Goal: Navigation & Orientation: Understand site structure

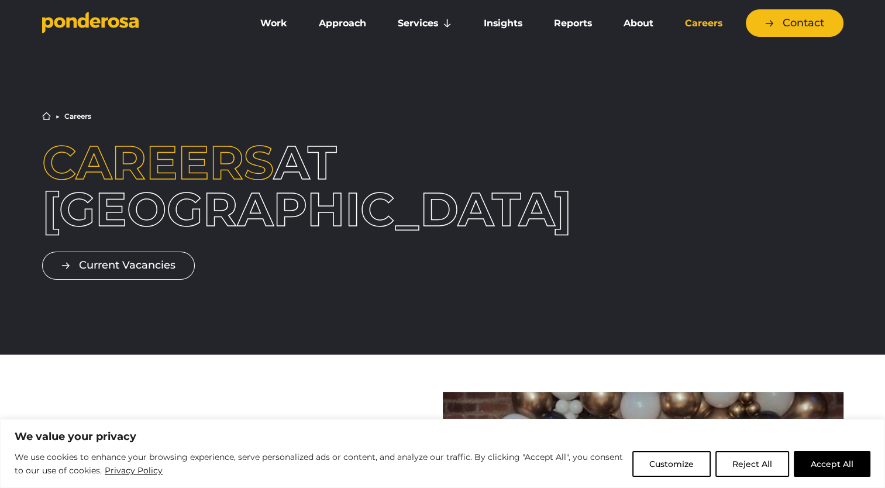
click at [116, 22] on icon "Go to homepage" at bounding box center [113, 22] width 11 height 11
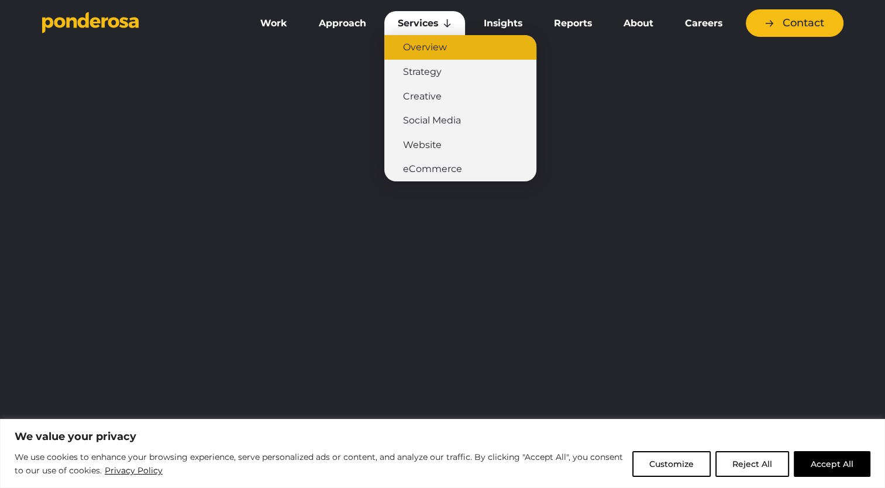
click at [437, 48] on link "Overview" at bounding box center [460, 47] width 152 height 25
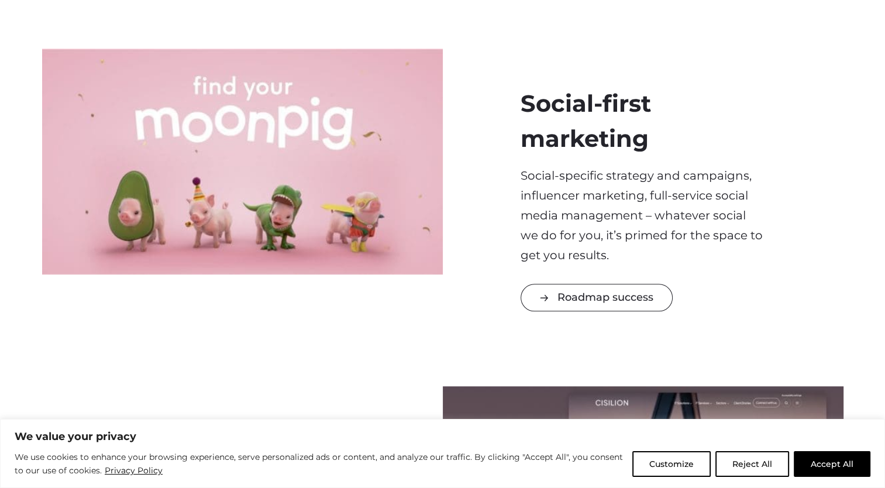
scroll to position [995, 0]
